Goal: Transaction & Acquisition: Purchase product/service

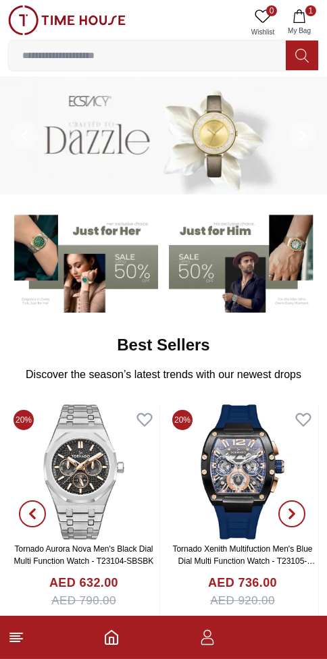
click at [17, 638] on line at bounding box center [16, 638] width 12 height 0
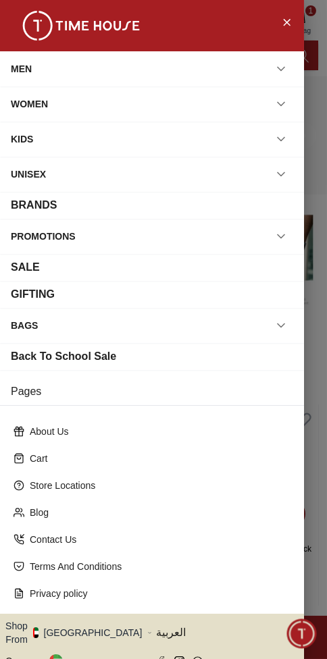
click at [287, 24] on icon "Close Menu" at bounding box center [286, 21] width 11 height 17
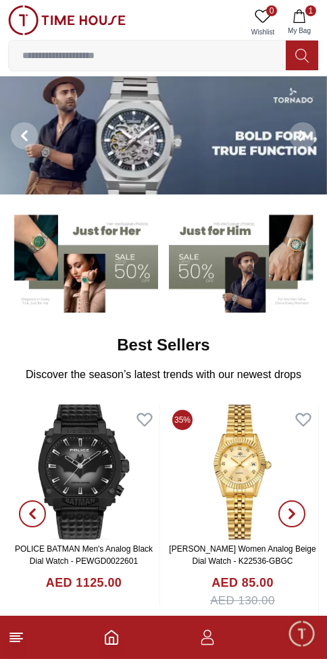
click at [138, 55] on input at bounding box center [147, 55] width 277 height 27
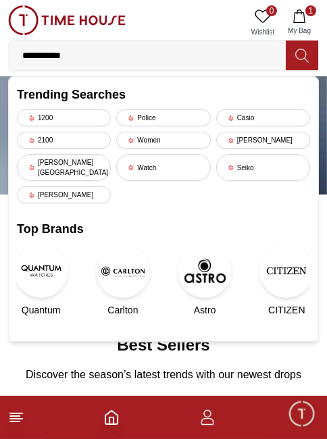
type input "**********"
click at [296, 55] on icon at bounding box center [301, 55] width 13 height 13
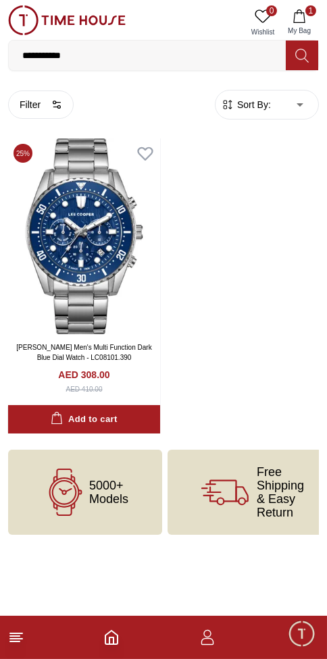
click at [89, 226] on img at bounding box center [84, 236] width 152 height 196
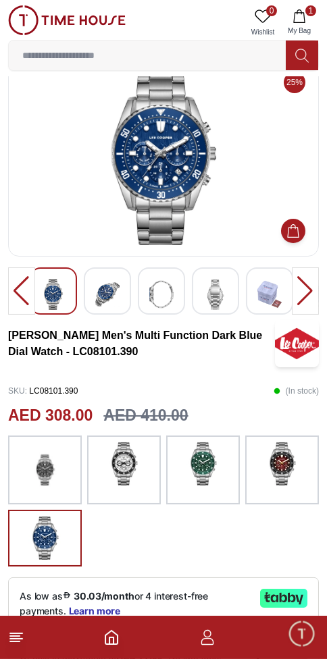
scroll to position [30, 0]
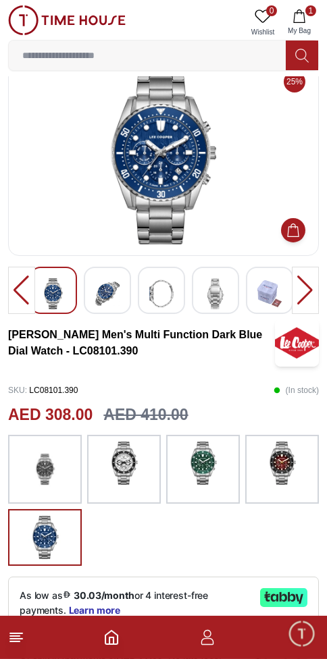
click at [107, 288] on img at bounding box center [107, 293] width 24 height 31
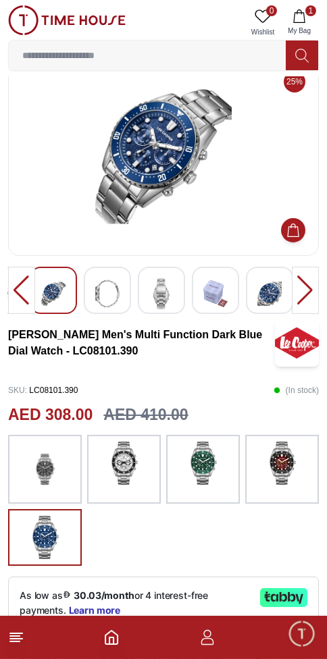
click at [48, 282] on img at bounding box center [53, 293] width 24 height 31
